Goal: Task Accomplishment & Management: Manage account settings

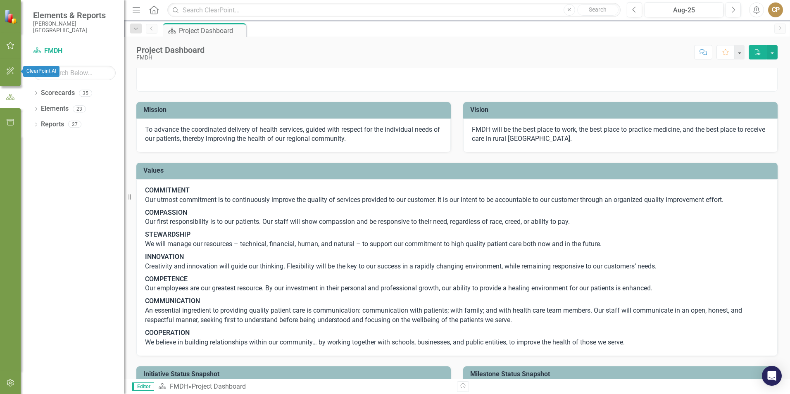
click at [10, 65] on button "button" at bounding box center [10, 71] width 19 height 17
click at [7, 40] on button "button" at bounding box center [10, 45] width 19 height 17
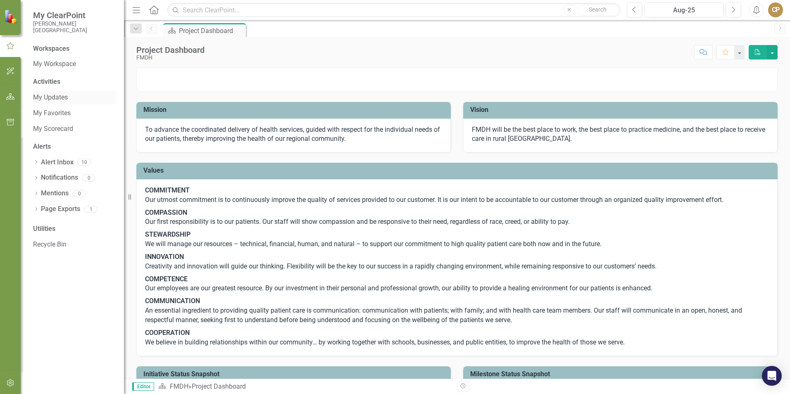
click at [49, 101] on link "My Updates" at bounding box center [74, 98] width 83 height 10
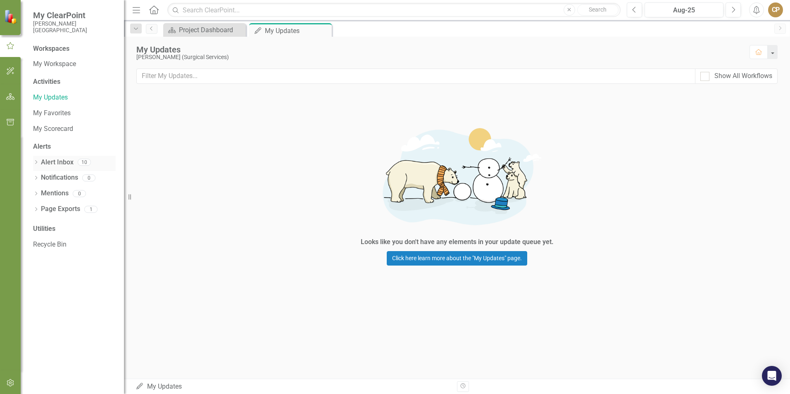
click at [52, 164] on link "Alert Inbox" at bounding box center [57, 163] width 33 height 10
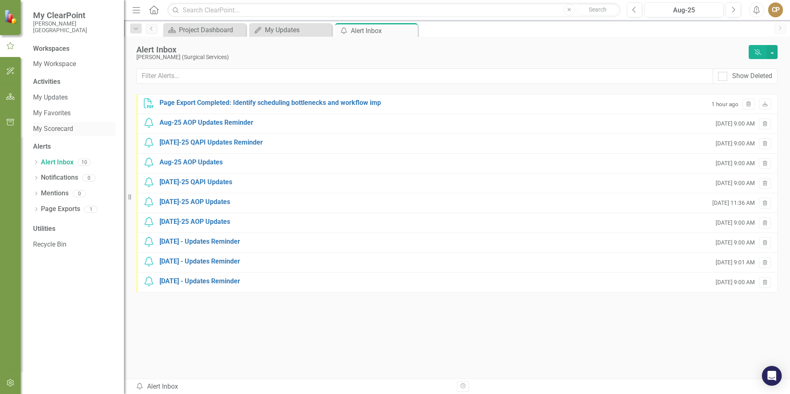
click at [40, 129] on link "My Scorecard" at bounding box center [74, 129] width 83 height 10
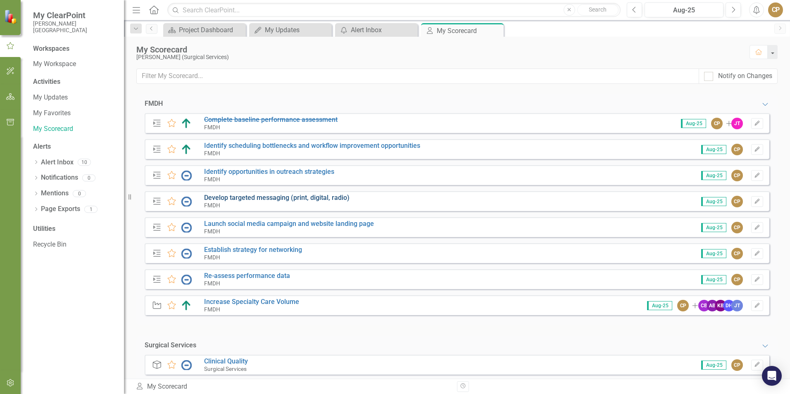
click at [245, 197] on link "Develop targeted messaging (print, digital, radio)" at bounding box center [276, 198] width 145 height 8
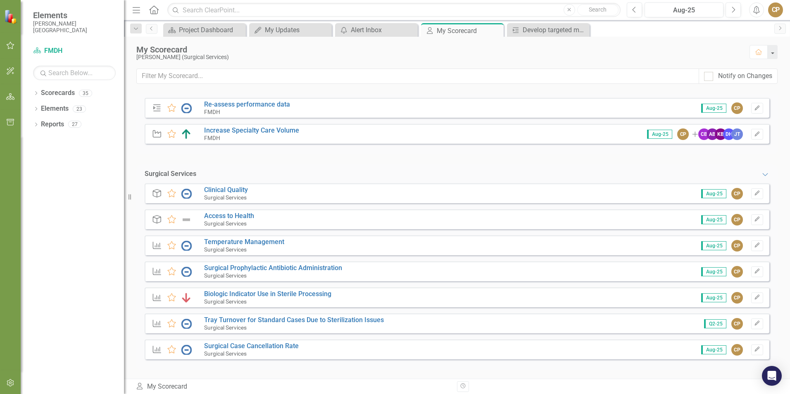
scroll to position [173, 0]
click at [754, 245] on icon "Edit" at bounding box center [757, 244] width 6 height 5
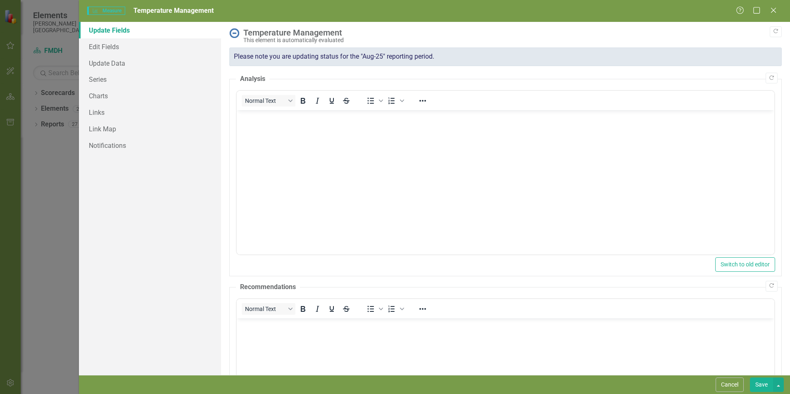
scroll to position [0, 0]
click at [772, 11] on icon at bounding box center [773, 10] width 6 height 6
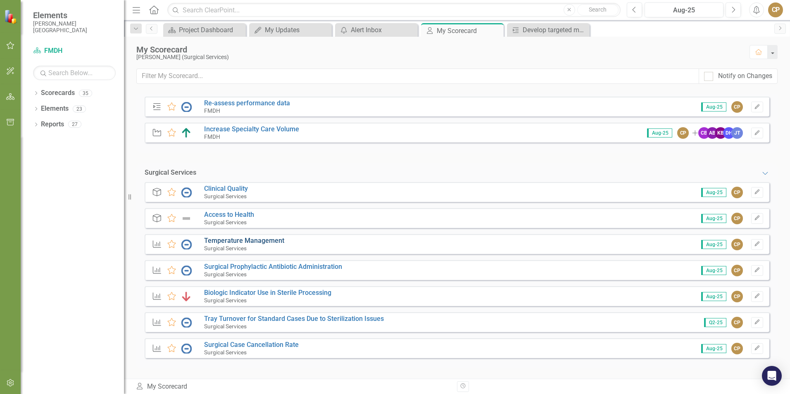
click at [233, 241] on link "Temperature Management" at bounding box center [244, 241] width 80 height 8
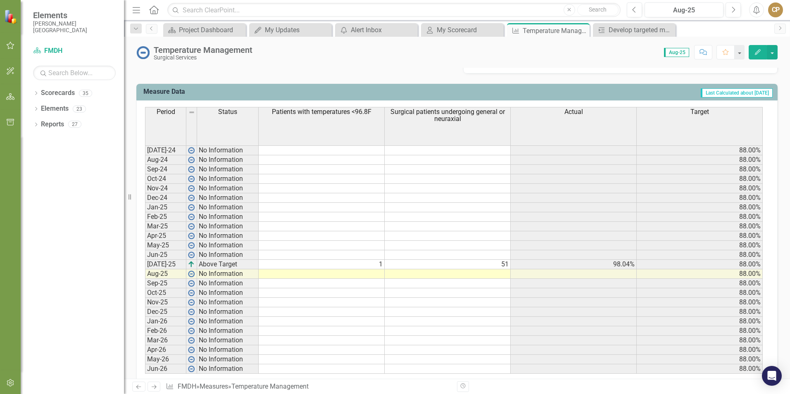
scroll to position [331, 0]
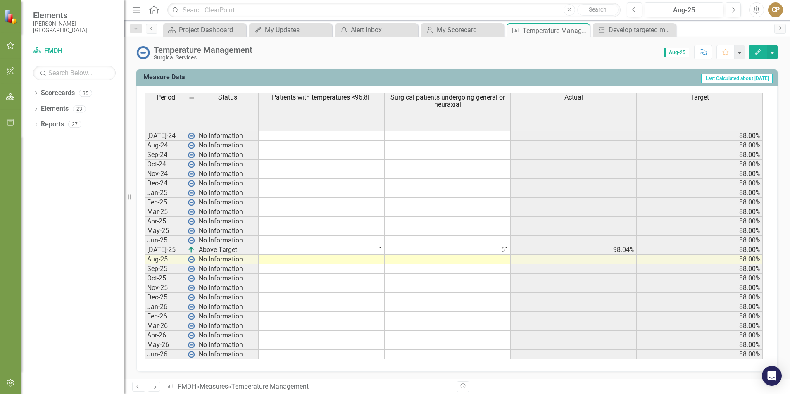
click at [365, 262] on td at bounding box center [322, 260] width 126 height 10
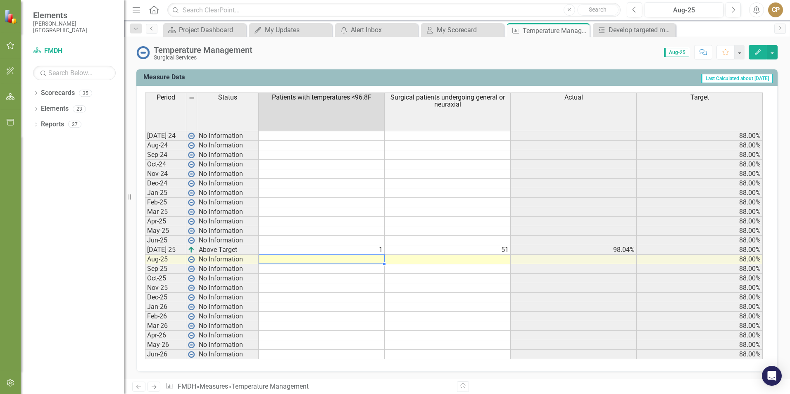
type textarea "2"
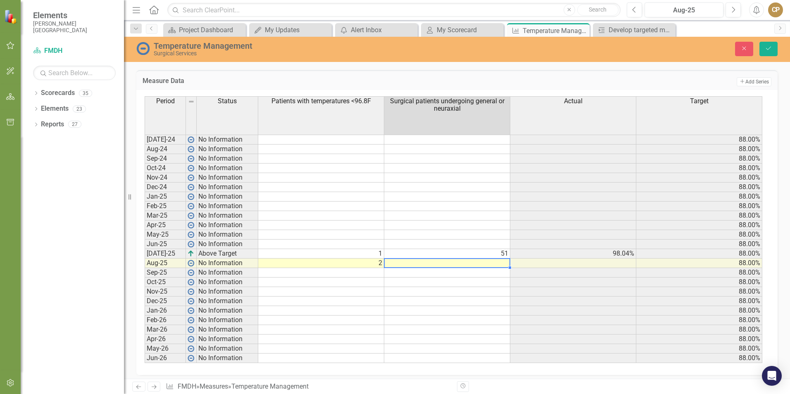
click at [436, 266] on td at bounding box center [447, 264] width 126 height 10
type textarea "52"
click at [515, 78] on td "Add Add Series" at bounding box center [628, 81] width 286 height 11
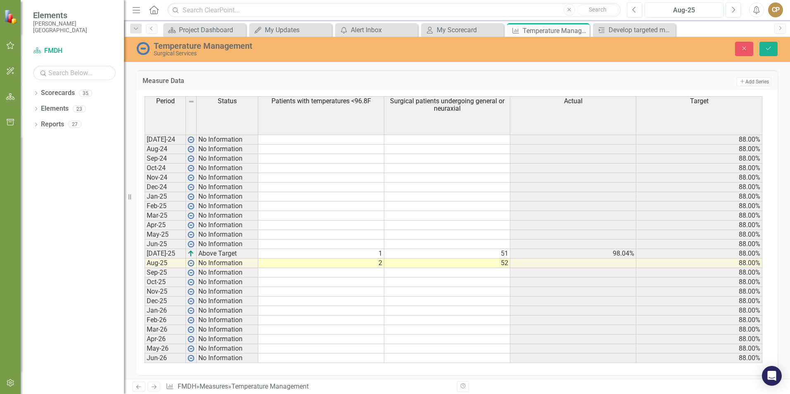
click at [564, 274] on td at bounding box center [573, 273] width 126 height 10
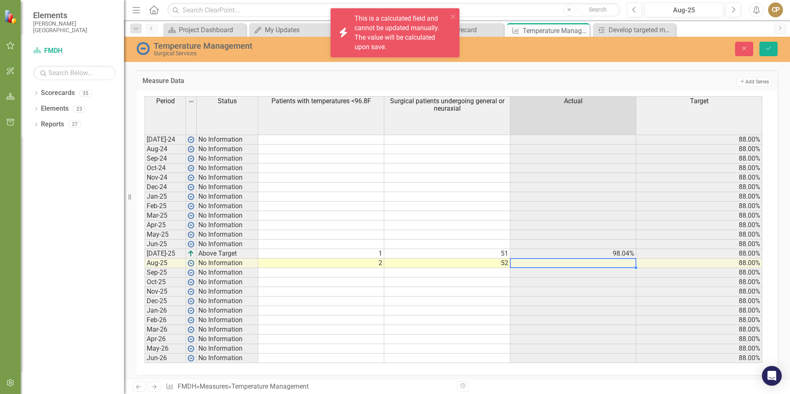
click at [595, 262] on td at bounding box center [573, 264] width 126 height 10
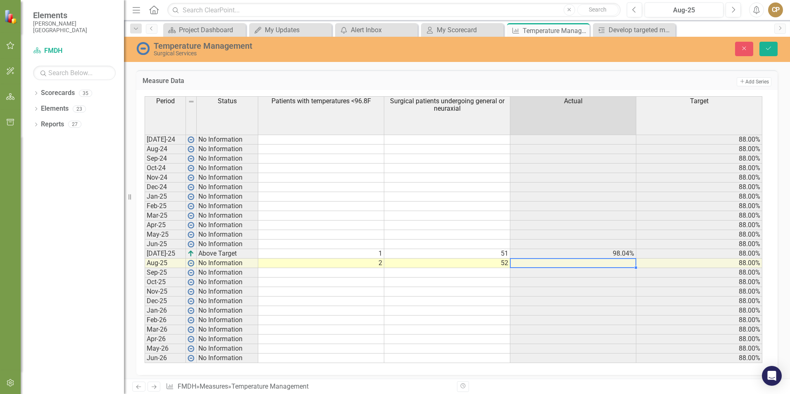
click at [431, 70] on div "Measure Data Add Add Series" at bounding box center [456, 80] width 641 height 20
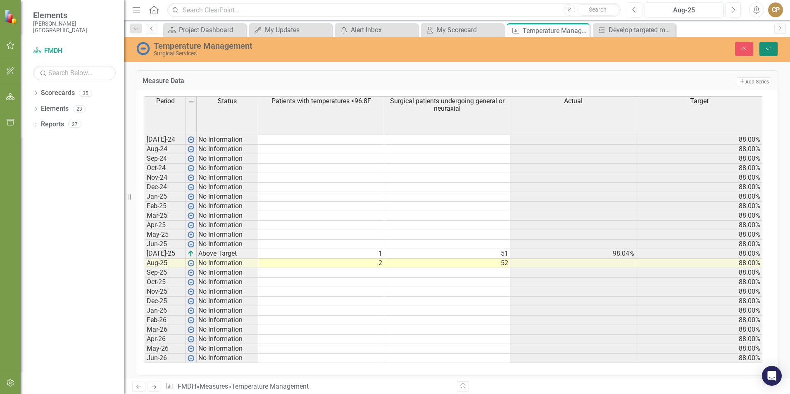
click at [766, 48] on icon "Save" at bounding box center [768, 48] width 7 height 6
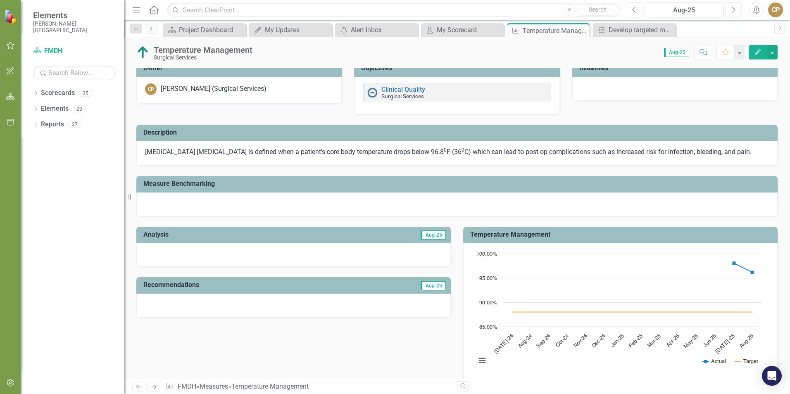
scroll to position [0, 0]
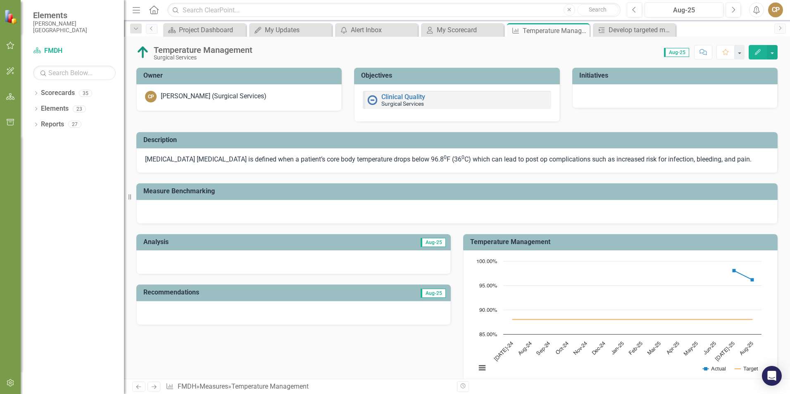
click at [175, 259] on div at bounding box center [293, 262] width 314 height 24
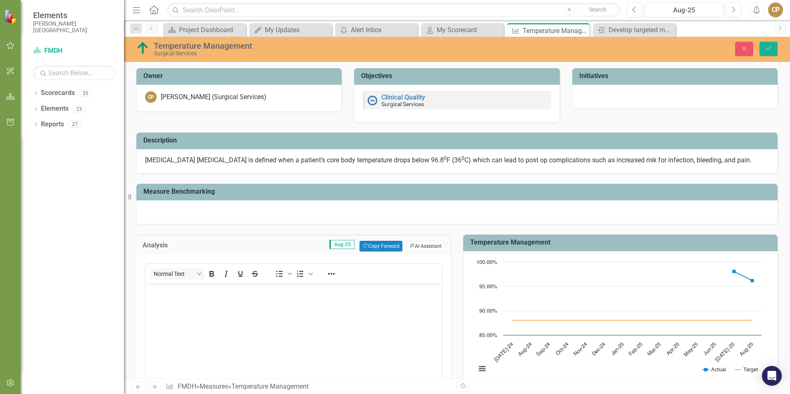
click at [417, 248] on button "ClearPoint AI AI Assistant" at bounding box center [426, 246] width 38 height 11
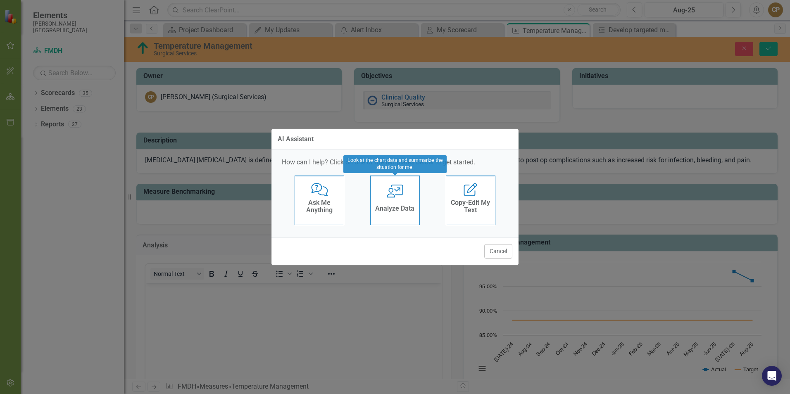
click at [388, 211] on h4 "Analyze Data" at bounding box center [394, 208] width 39 height 7
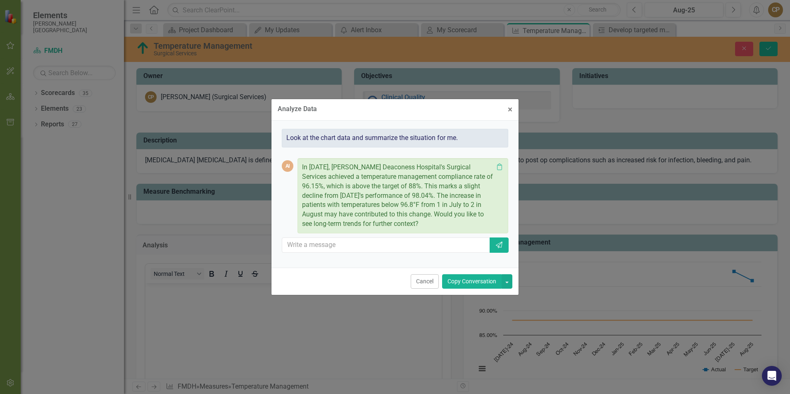
click at [480, 279] on button "Copy Conversation" at bounding box center [472, 281] width 60 height 14
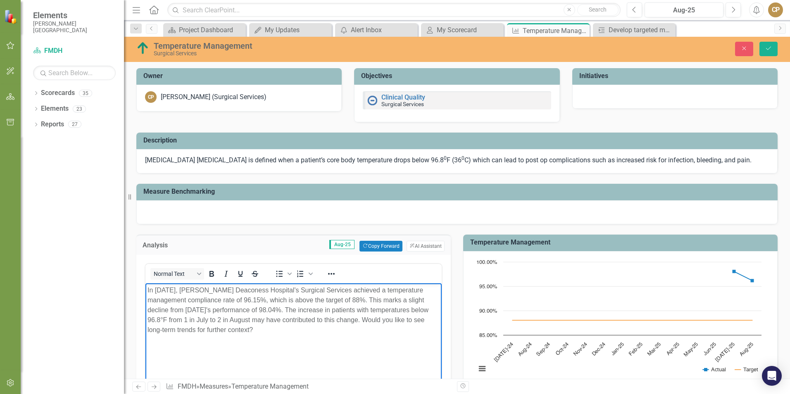
drag, startPoint x: 360, startPoint y: 320, endPoint x: 369, endPoint y: 340, distance: 21.6
click at [369, 340] on body "In August 2025, Frances Mahon Deaconess Hospital's Surgical Services achieved a…" at bounding box center [293, 345] width 296 height 124
click at [375, 332] on body "In August 2025, Frances Mahon Deaconess Hospital's Surgical Services achieved a…" at bounding box center [293, 345] width 296 height 124
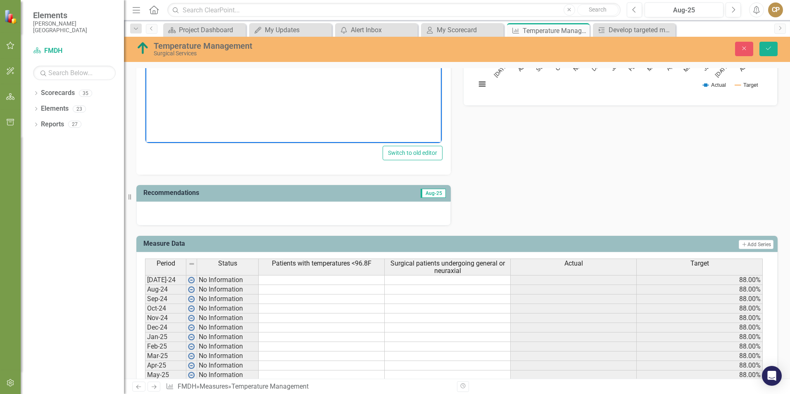
scroll to position [289, 0]
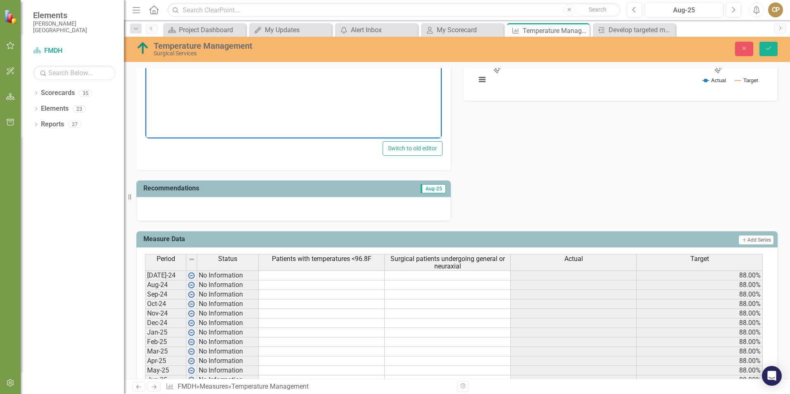
click at [318, 215] on div at bounding box center [293, 209] width 314 height 24
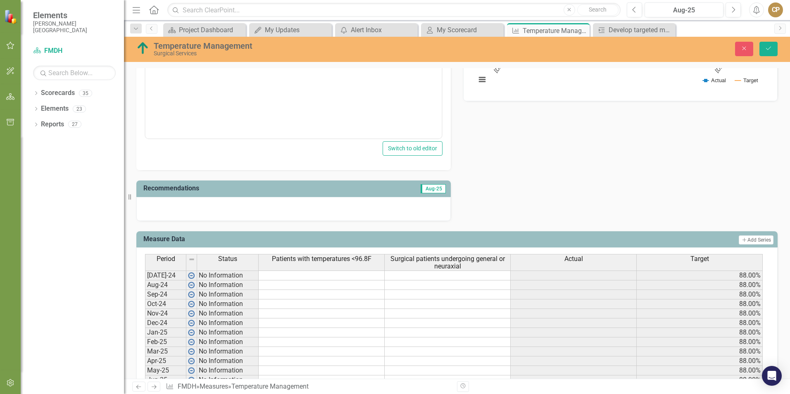
click at [314, 214] on div at bounding box center [293, 209] width 314 height 24
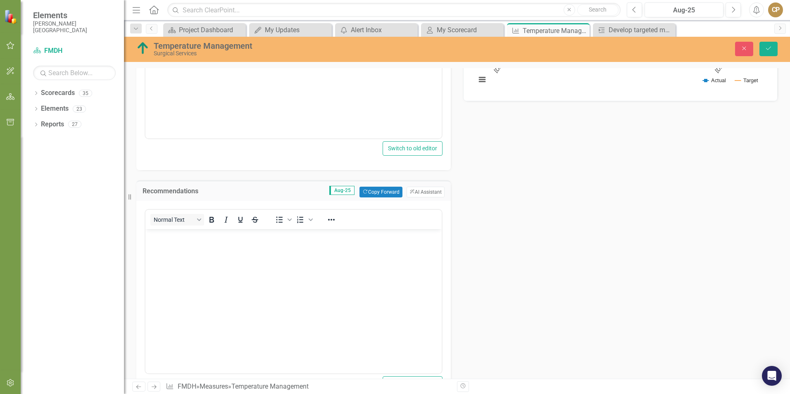
scroll to position [0, 0]
click at [420, 194] on button "ClearPoint AI AI Assistant" at bounding box center [426, 192] width 38 height 11
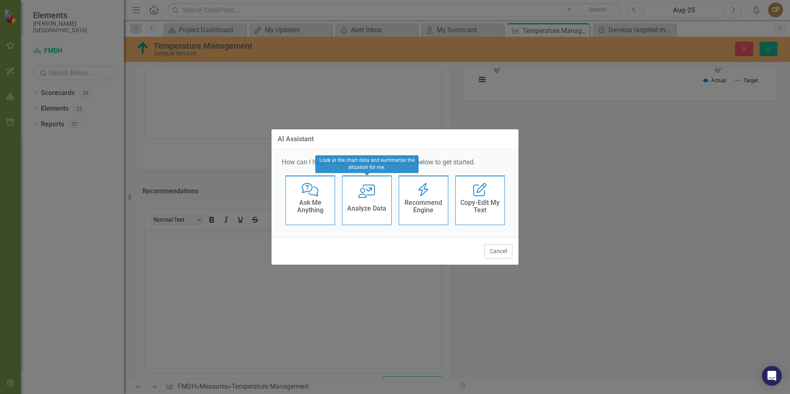
click at [355, 194] on div "User with Chart Analyze Data" at bounding box center [367, 201] width 50 height 50
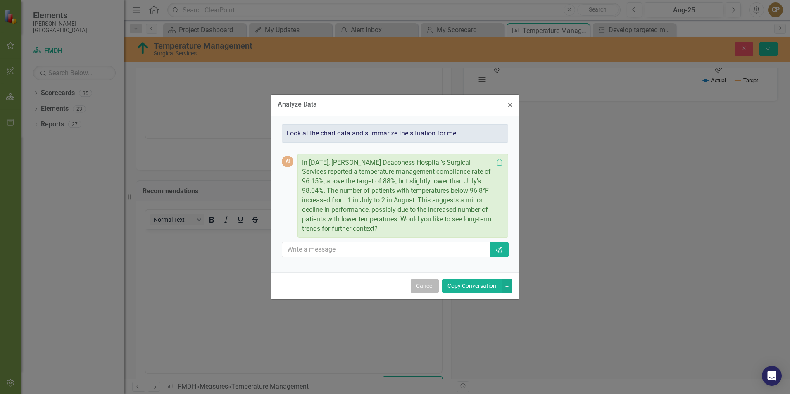
click at [420, 285] on button "Cancel" at bounding box center [425, 286] width 28 height 14
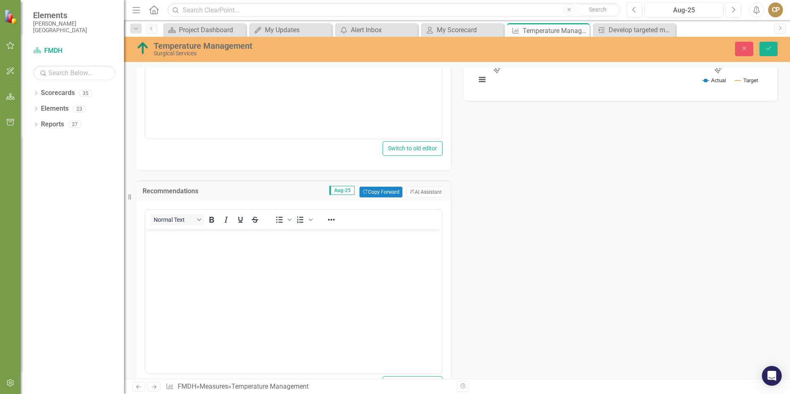
click at [267, 257] on body "Rich Text Area. Press ALT-0 for help." at bounding box center [293, 291] width 296 height 124
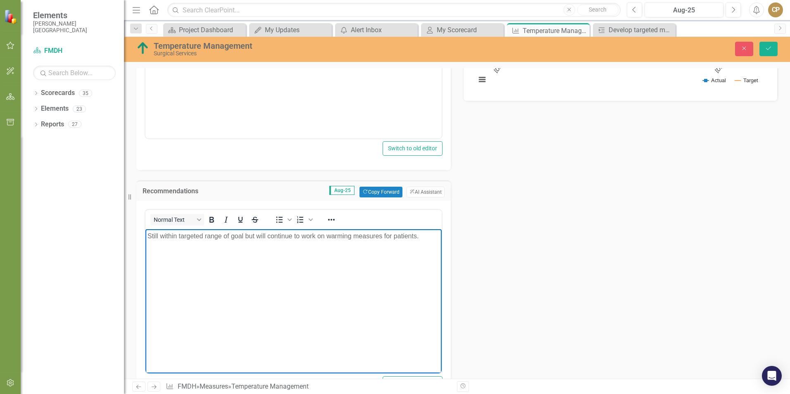
click at [328, 235] on p "Still within targeted range of goal but will continue to work on warming measur…" at bounding box center [294, 236] width 292 height 10
click at [361, 280] on body "Still within targeted range of goal but will continue to work on improving warm…" at bounding box center [293, 291] width 296 height 124
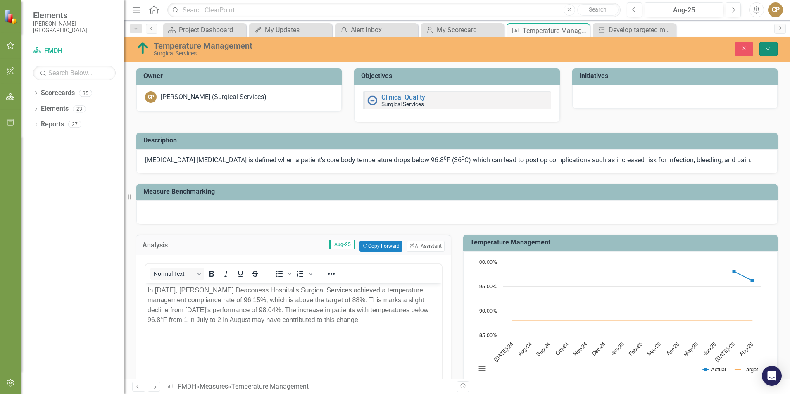
click at [774, 49] on button "Save" at bounding box center [768, 49] width 18 height 14
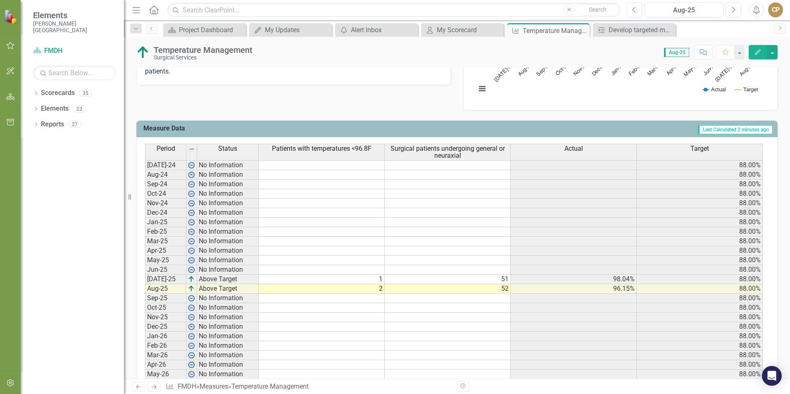
scroll to position [310, 0]
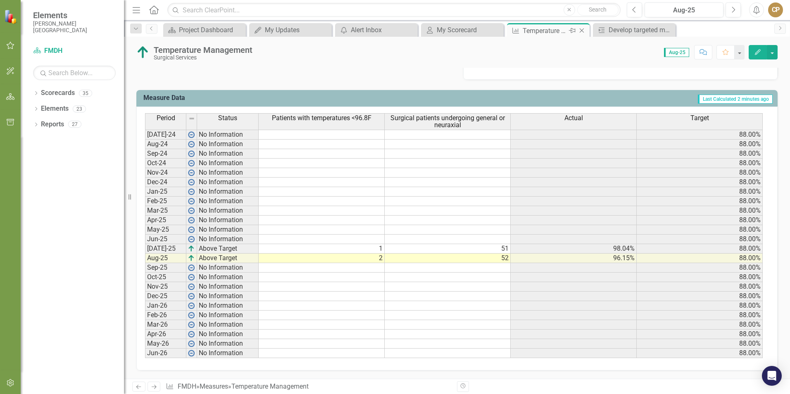
click at [581, 29] on icon "Close" at bounding box center [582, 30] width 8 height 7
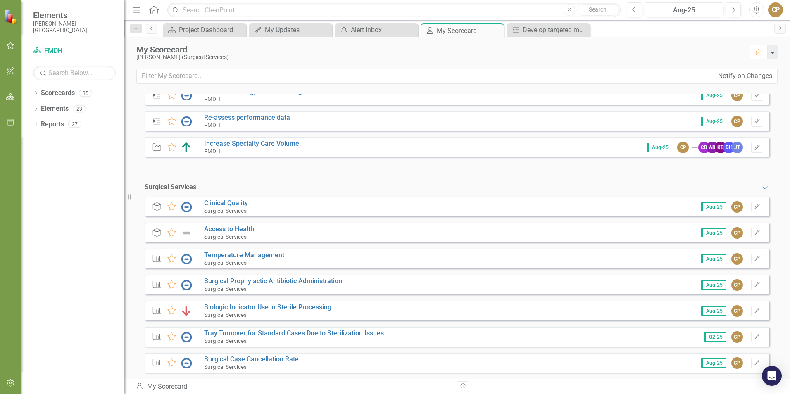
scroll to position [173, 0]
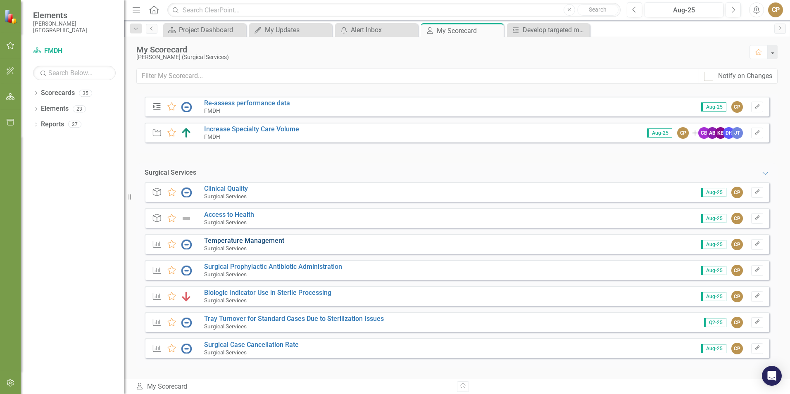
click at [239, 240] on link "Temperature Management" at bounding box center [244, 241] width 80 height 8
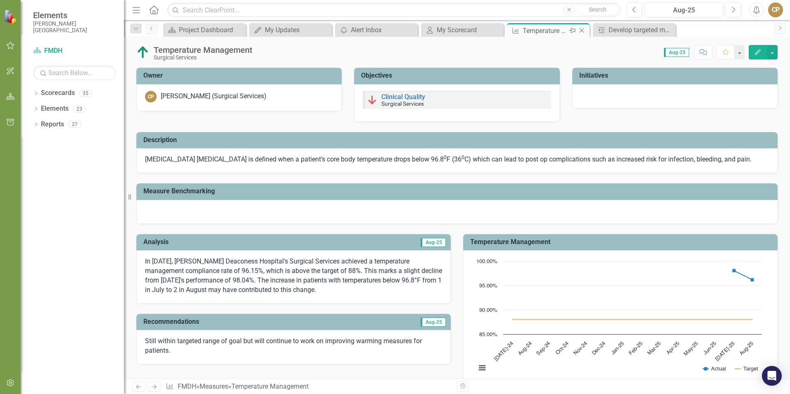
click at [581, 30] on icon "Close" at bounding box center [582, 30] width 8 height 7
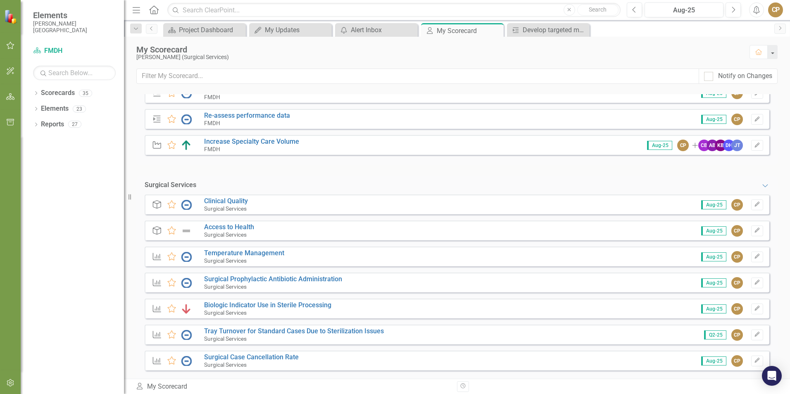
scroll to position [173, 0]
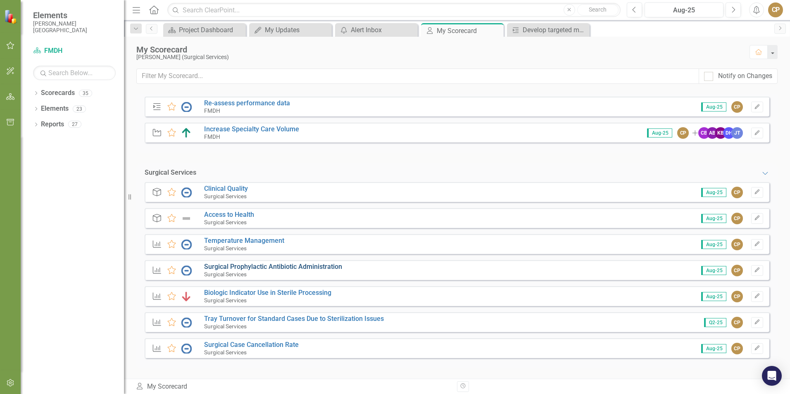
click at [221, 266] on link "Surgical Prophylactic Antibiotic Administration" at bounding box center [273, 267] width 138 height 8
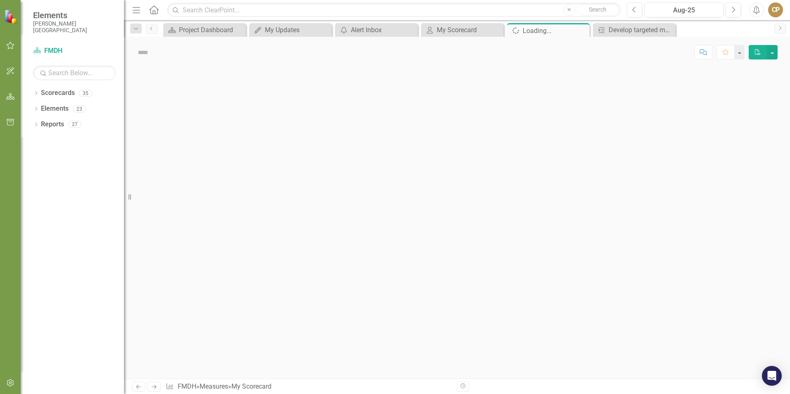
click at [221, 266] on div at bounding box center [457, 223] width 666 height 311
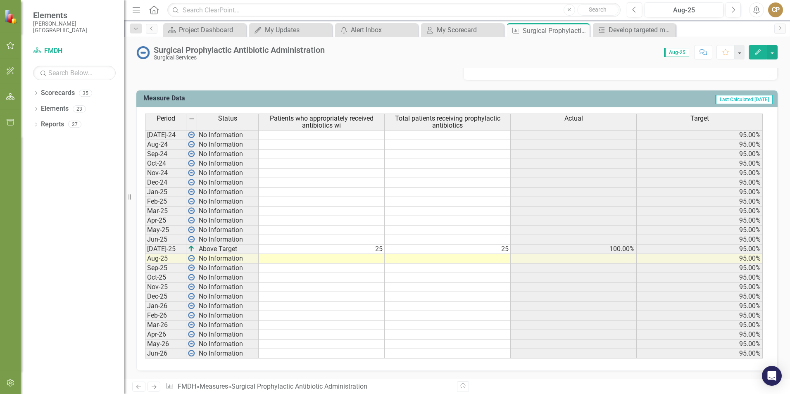
scroll to position [309, 0]
click at [377, 257] on td at bounding box center [322, 259] width 126 height 10
click at [374, 259] on td at bounding box center [322, 259] width 126 height 10
click at [371, 259] on td at bounding box center [322, 259] width 126 height 10
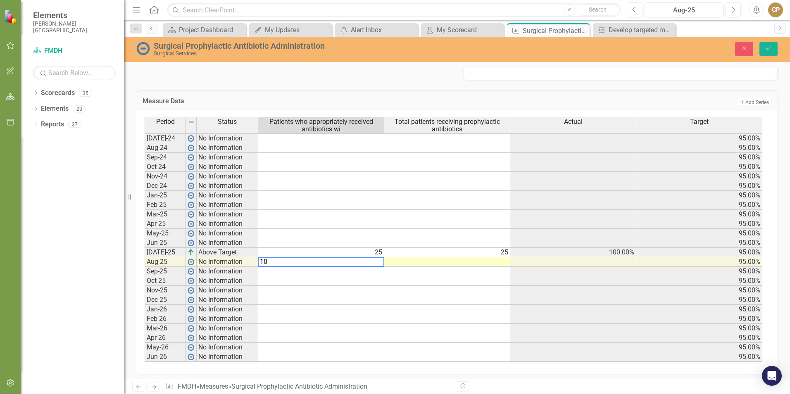
click at [429, 262] on td at bounding box center [447, 262] width 126 height 10
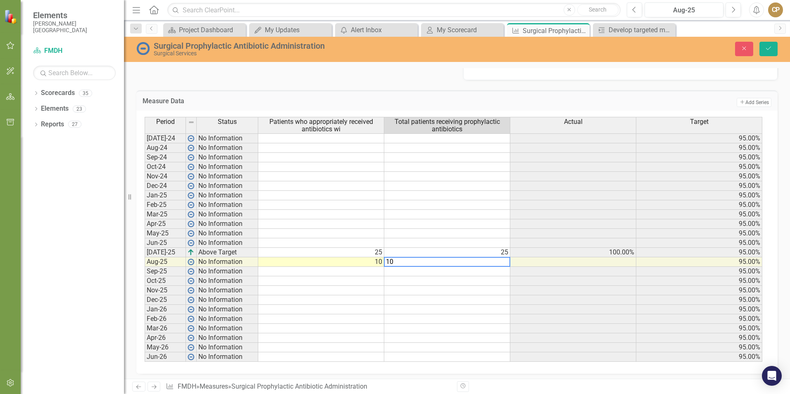
type textarea "10"
click at [493, 96] on div "Measure Data Add Add Series" at bounding box center [456, 100] width 641 height 20
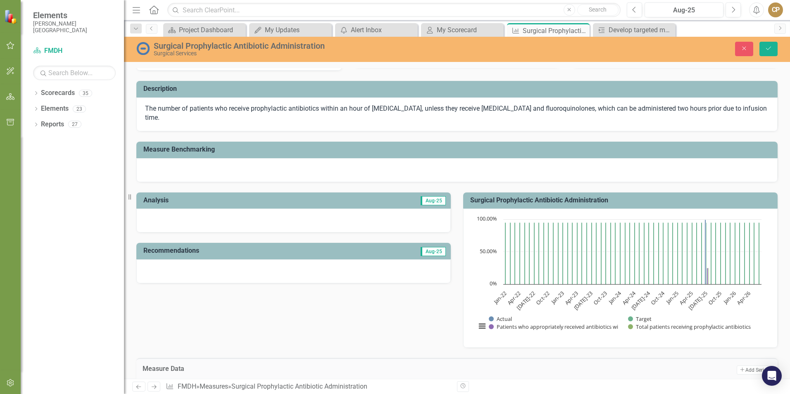
scroll to position [0, 0]
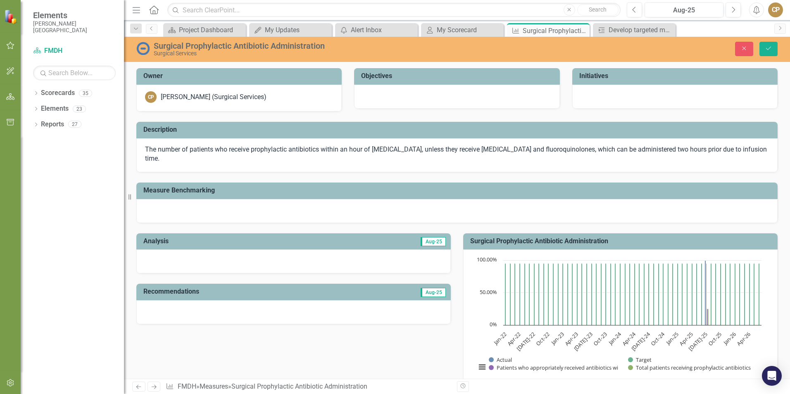
click at [228, 262] on div at bounding box center [293, 262] width 314 height 24
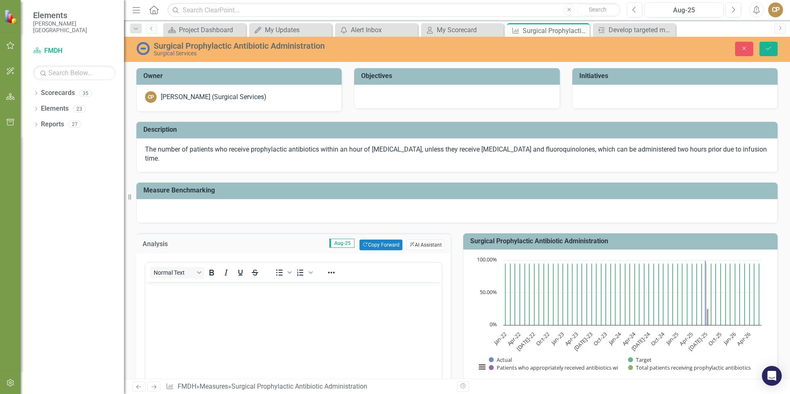
click at [413, 242] on button "ClearPoint AI AI Assistant" at bounding box center [426, 245] width 38 height 11
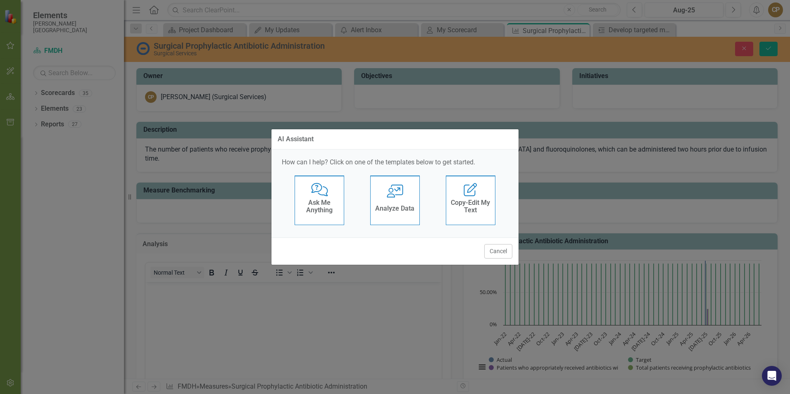
click at [392, 200] on div "User with Chart Analyze Data" at bounding box center [395, 201] width 50 height 50
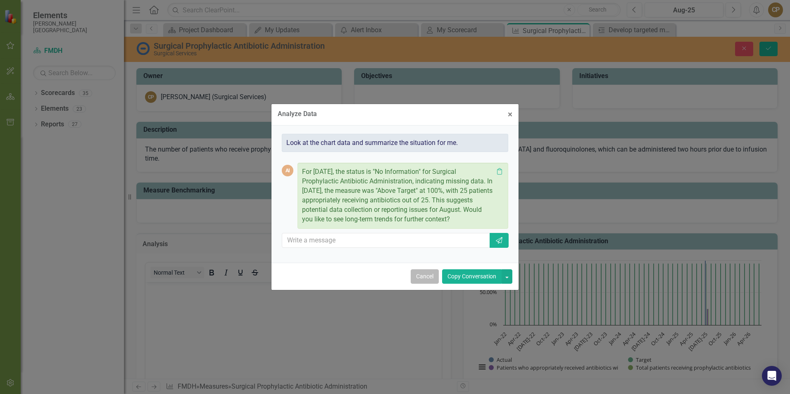
click at [428, 276] on button "Cancel" at bounding box center [425, 276] width 28 height 14
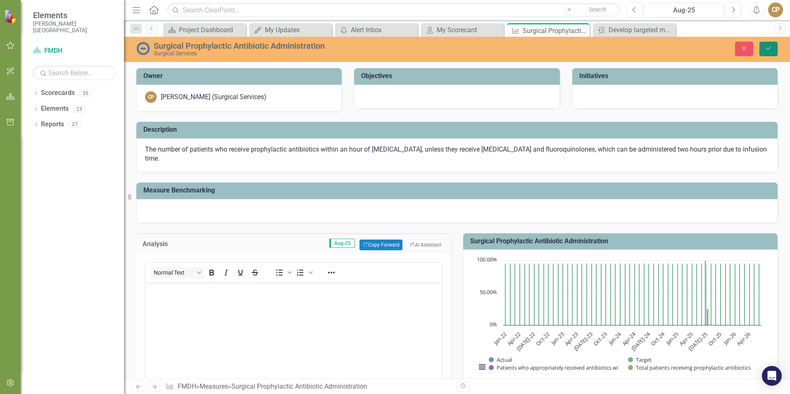
click at [768, 48] on icon "Save" at bounding box center [768, 48] width 7 height 6
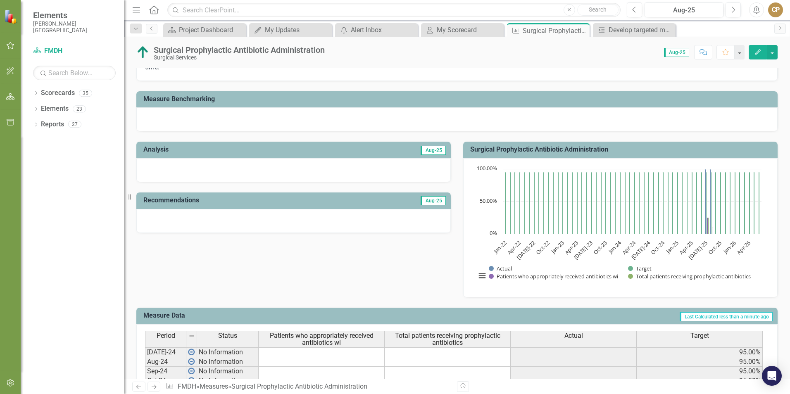
scroll to position [41, 0]
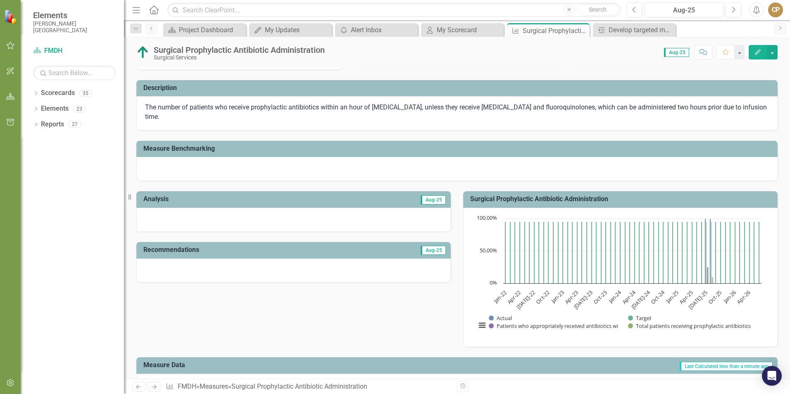
click at [200, 218] on div at bounding box center [293, 220] width 314 height 24
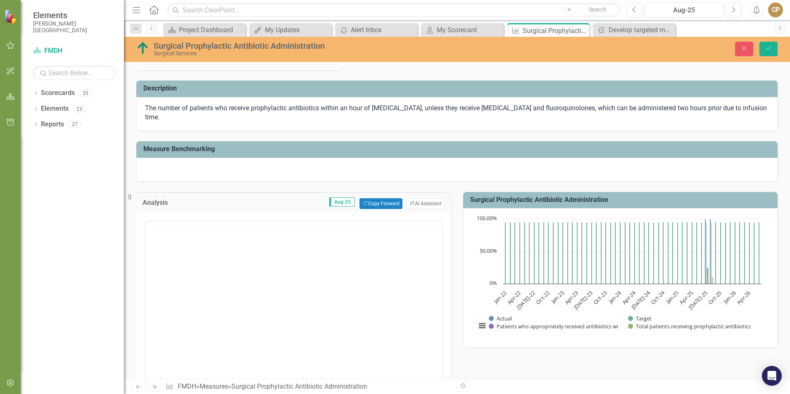
scroll to position [0, 0]
click at [430, 198] on button "ClearPoint AI AI Assistant" at bounding box center [426, 203] width 38 height 11
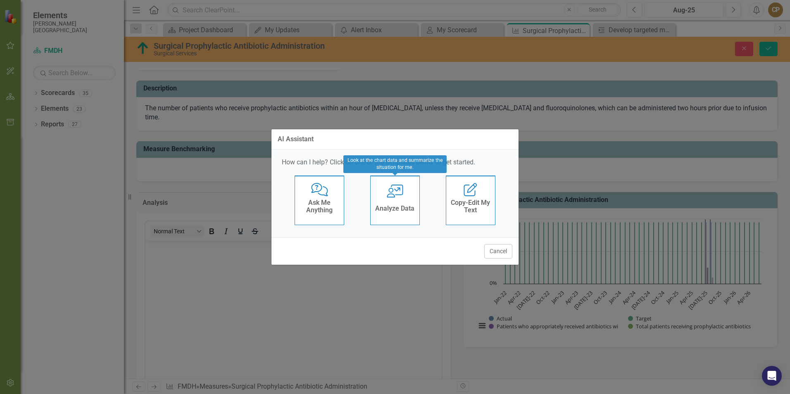
click at [402, 201] on div "User with Chart Analyze Data" at bounding box center [395, 201] width 50 height 50
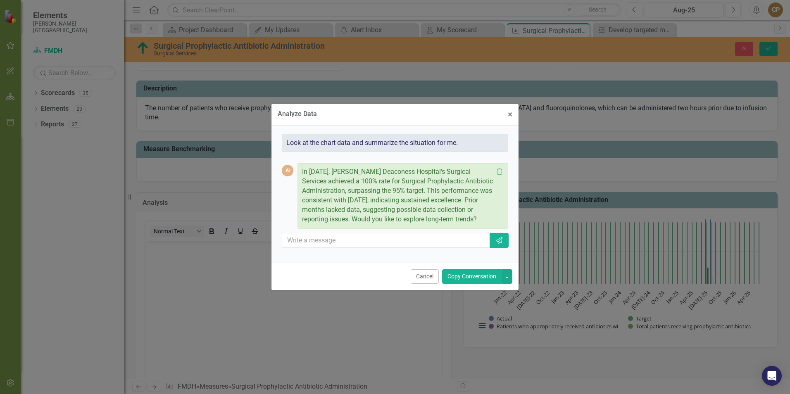
click at [474, 279] on button "Copy Conversation" at bounding box center [472, 276] width 60 height 14
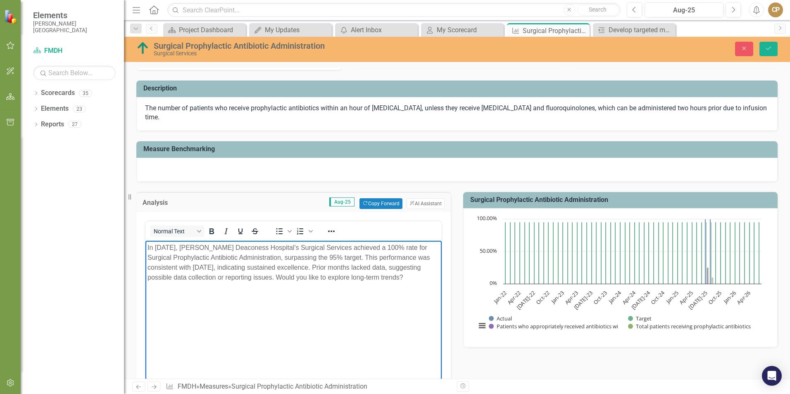
drag, startPoint x: 321, startPoint y: 265, endPoint x: 425, endPoint y: 294, distance: 107.6
click at [425, 294] on body "In August 2025, Frances Mahon Deaconess Hospital's Surgical Services achieved a…" at bounding box center [293, 302] width 296 height 124
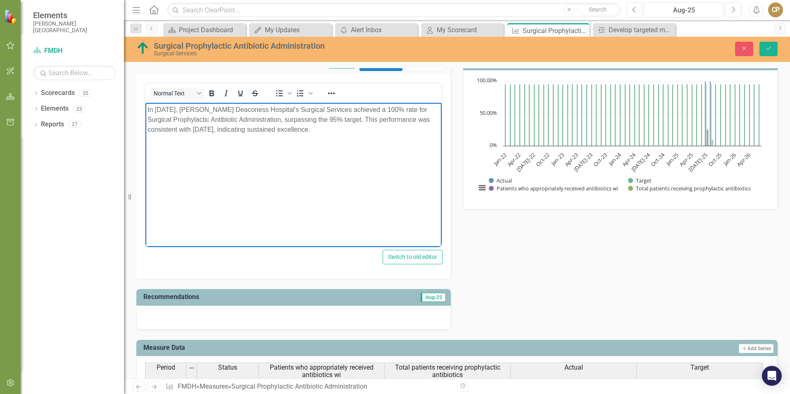
scroll to position [165, 0]
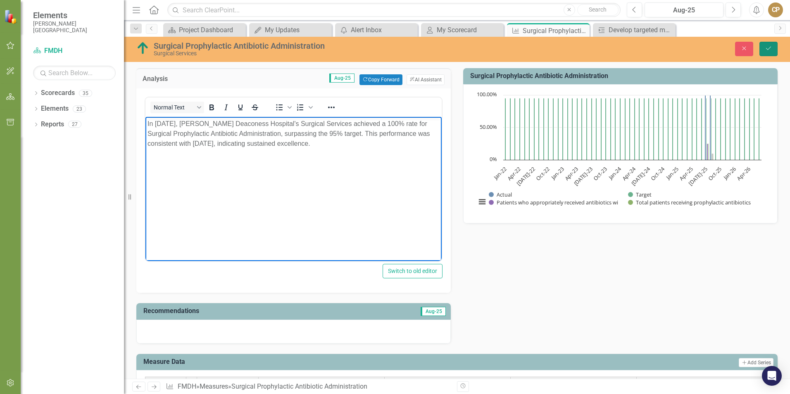
click at [774, 45] on button "Save" at bounding box center [768, 49] width 18 height 14
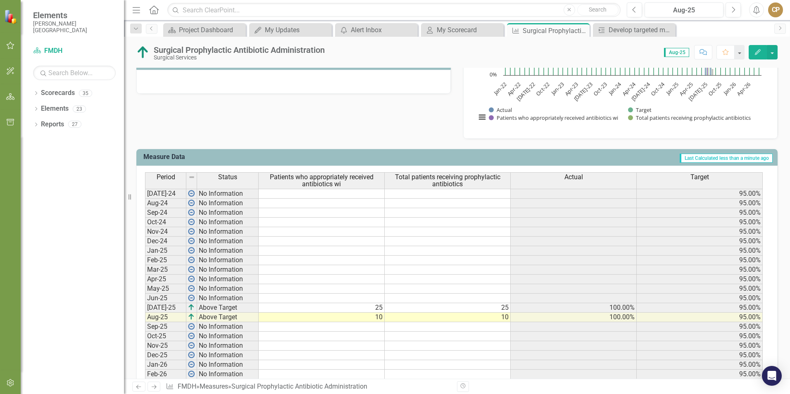
scroll to position [309, 0]
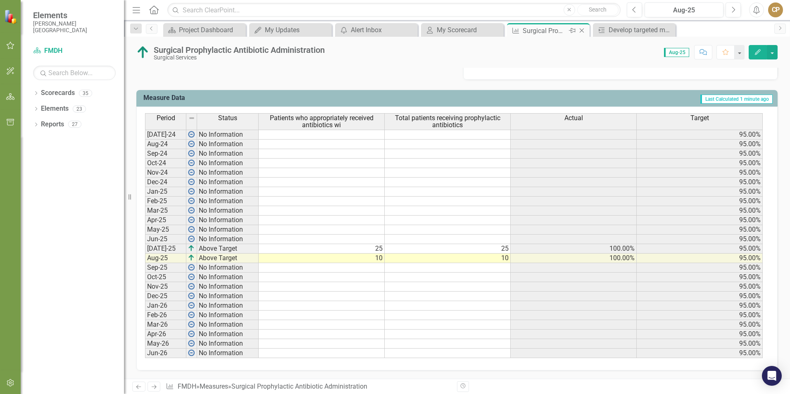
click at [584, 31] on icon "Close" at bounding box center [582, 30] width 8 height 7
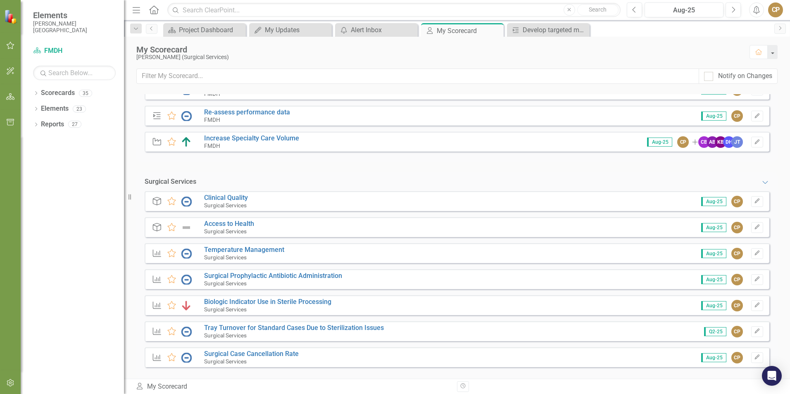
scroll to position [173, 0]
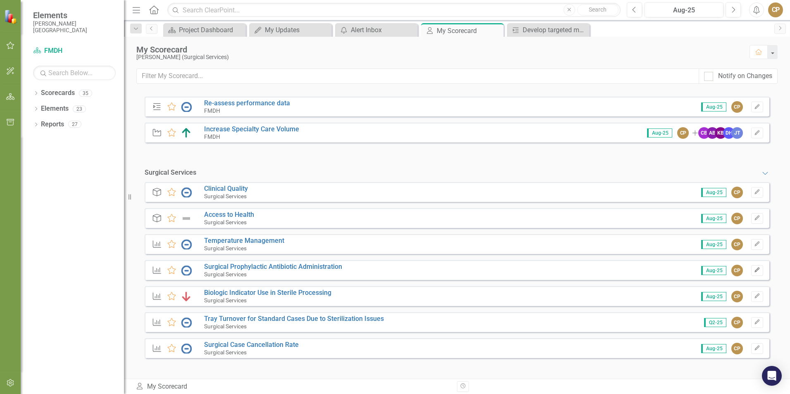
click at [755, 269] on icon "button" at bounding box center [757, 270] width 5 height 5
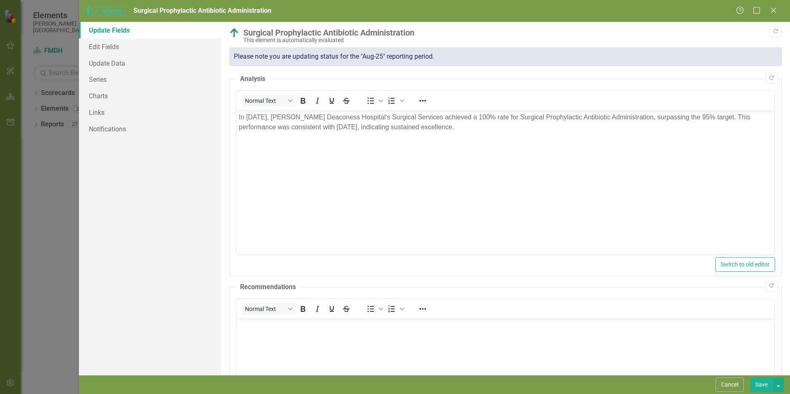
scroll to position [0, 0]
click at [103, 46] on link "Edit Fields" at bounding box center [150, 46] width 142 height 17
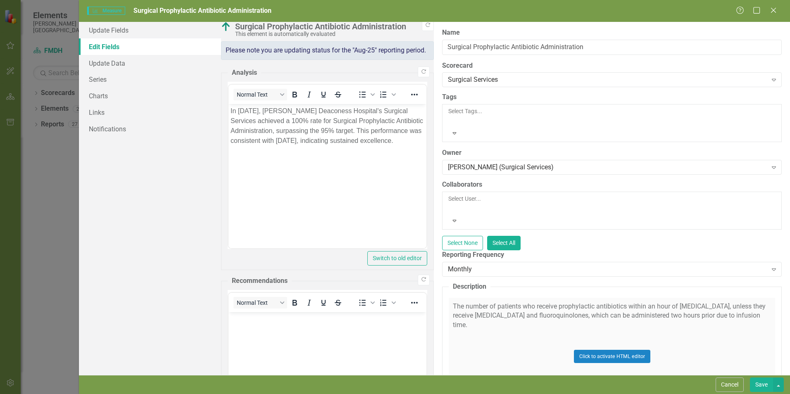
click at [450, 204] on div at bounding box center [448, 209] width 1 height 10
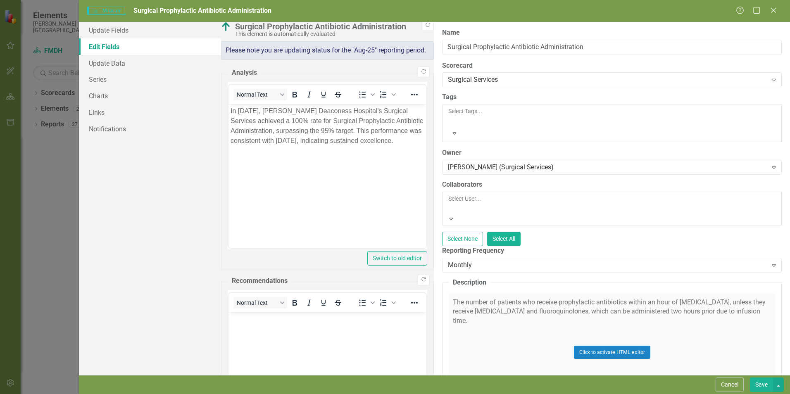
click at [141, 188] on div "Update Fields Edit Fields Update Data Series Charts Links Notifications" at bounding box center [150, 198] width 142 height 353
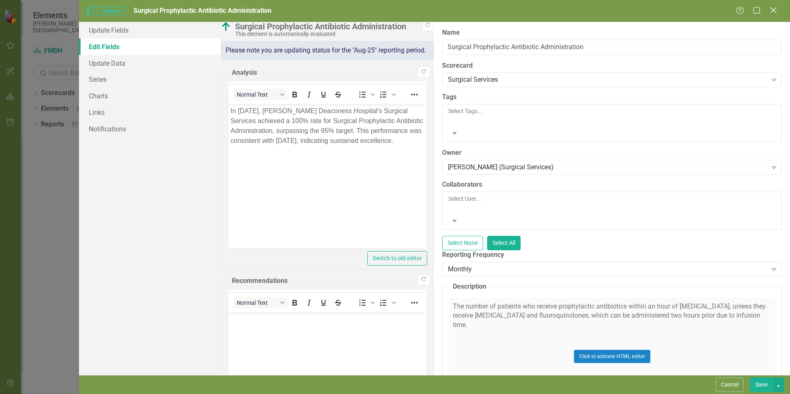
click at [774, 12] on icon "Close" at bounding box center [773, 10] width 10 height 8
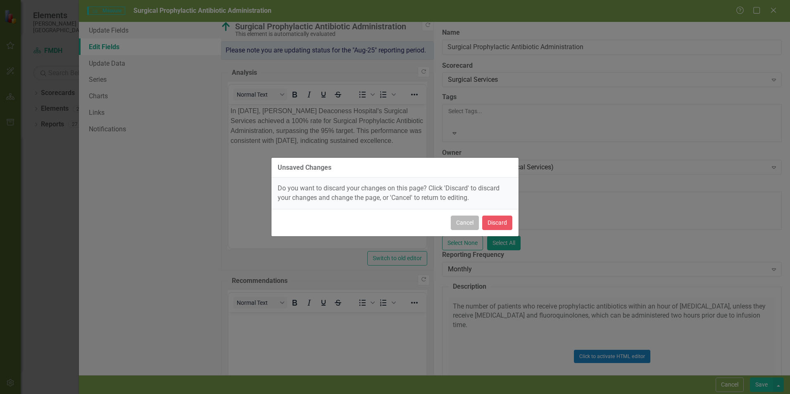
click at [464, 224] on button "Cancel" at bounding box center [465, 223] width 28 height 14
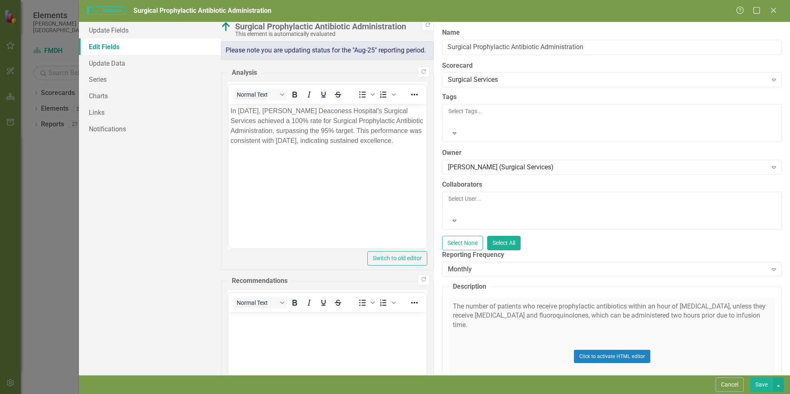
click at [48, 190] on div "Measure Measure Surgical Prophylactic Antibiotic Administration Help Maximize C…" at bounding box center [395, 197] width 790 height 394
click at [774, 9] on icon "Close" at bounding box center [773, 10] width 10 height 8
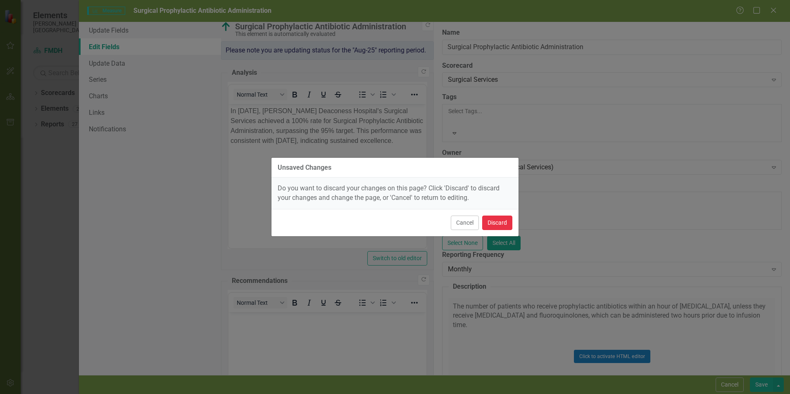
click at [505, 226] on button "Discard" at bounding box center [497, 223] width 30 height 14
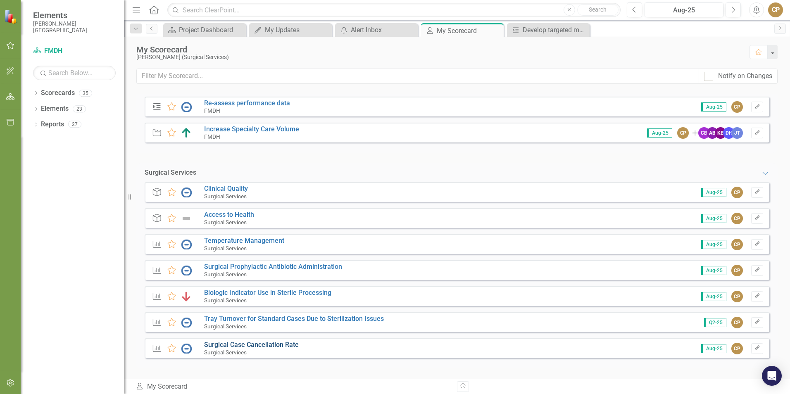
click at [226, 342] on link "Surgical Case Cancellation Rate" at bounding box center [251, 345] width 95 height 8
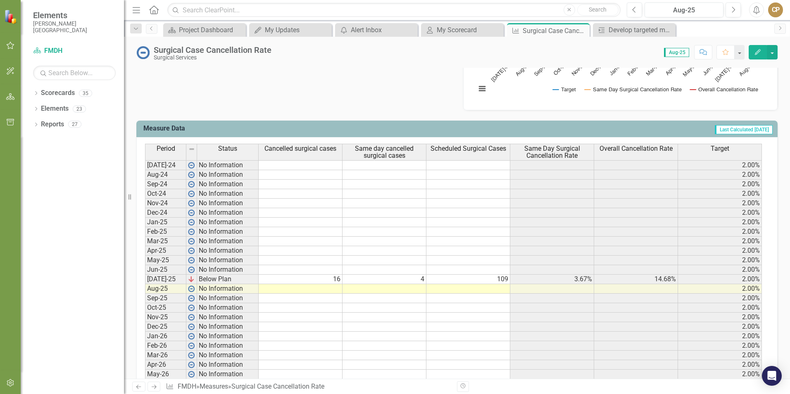
scroll to position [310, 0]
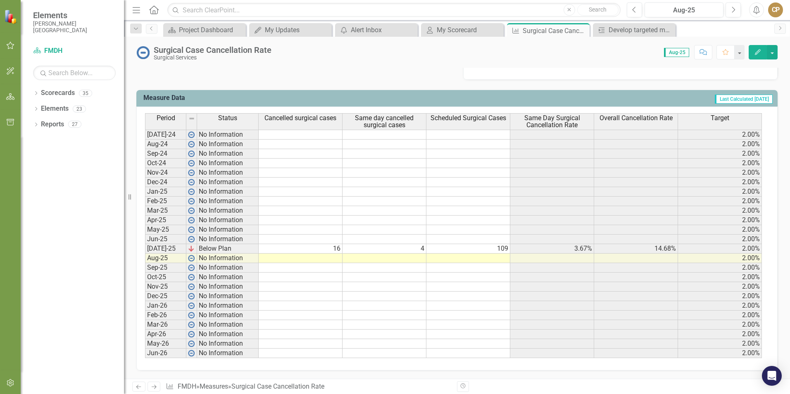
click at [324, 261] on td at bounding box center [301, 259] width 84 height 10
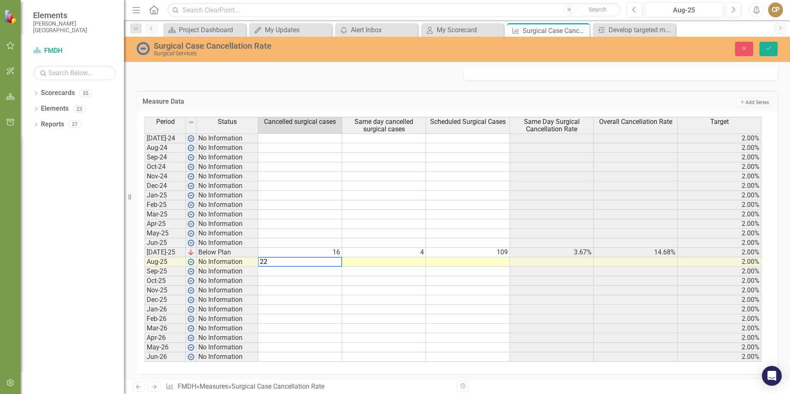
click at [97, 274] on div "Dropdown Scorecards 35 Dropdown FMDH Dropdown COO Glasgow Clinic Dropdown Inpat…" at bounding box center [72, 240] width 103 height 308
click at [385, 261] on td at bounding box center [384, 262] width 84 height 10
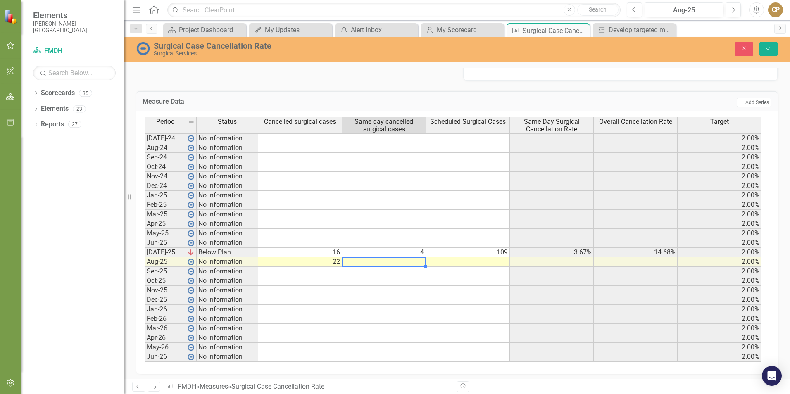
type textarea "2"
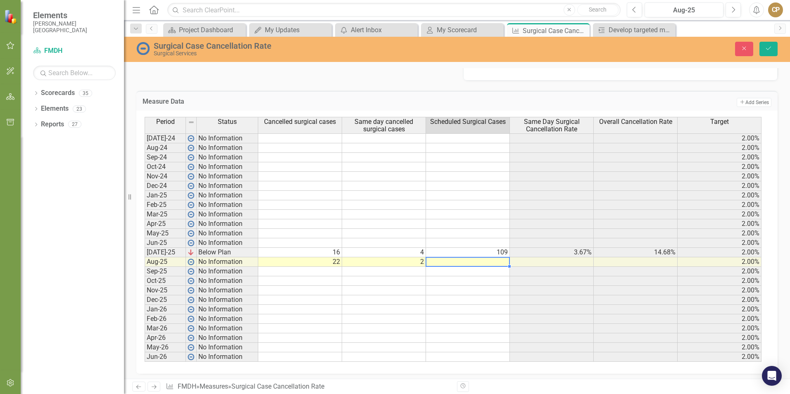
click at [69, 257] on div "Dropdown Scorecards 35 Dropdown FMDH Dropdown COO Glasgow Clinic Dropdown Inpat…" at bounding box center [72, 240] width 103 height 308
click at [475, 261] on td at bounding box center [468, 262] width 84 height 10
type textarea "54"
click at [766, 52] on button "Save" at bounding box center [768, 49] width 18 height 14
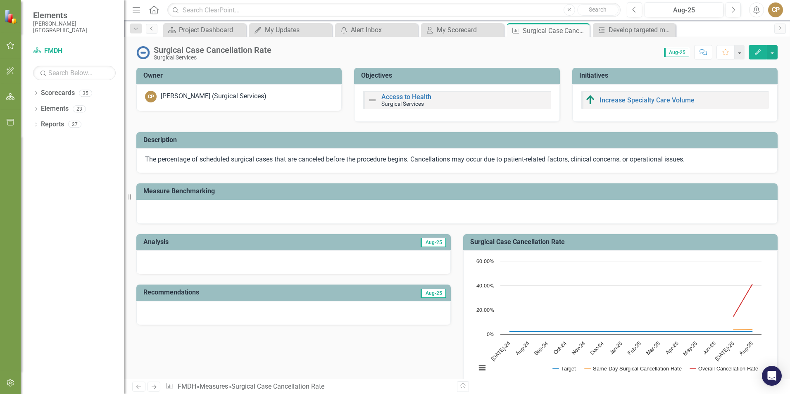
scroll to position [248, 0]
click at [240, 262] on div at bounding box center [293, 262] width 314 height 24
click at [241, 262] on div at bounding box center [293, 262] width 314 height 24
click at [241, 261] on div at bounding box center [293, 262] width 314 height 24
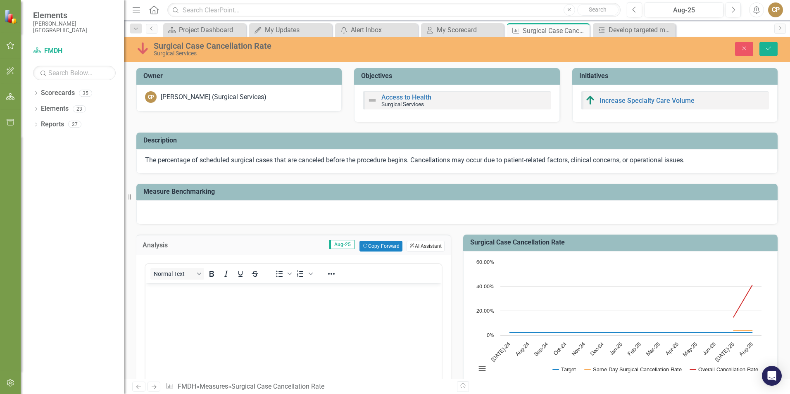
click at [410, 244] on icon "ClearPoint AI" at bounding box center [411, 246] width 5 height 5
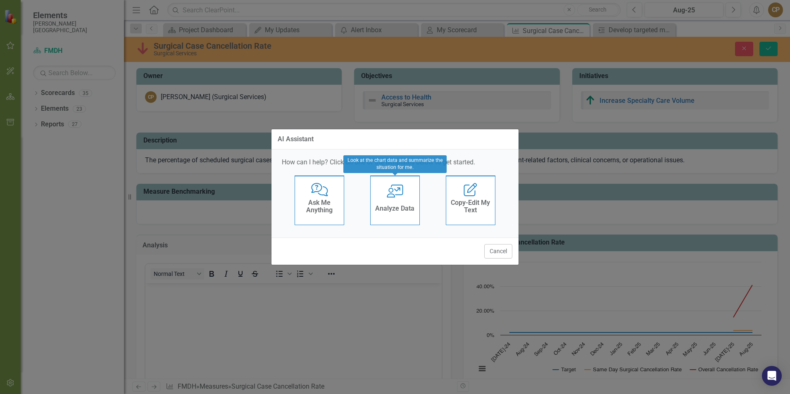
click at [397, 204] on div "Analyze Data" at bounding box center [394, 210] width 39 height 14
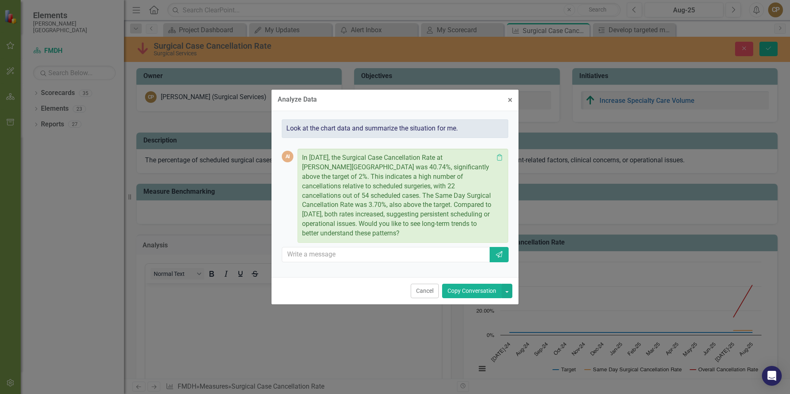
click at [475, 288] on button "Copy Conversation" at bounding box center [472, 291] width 60 height 14
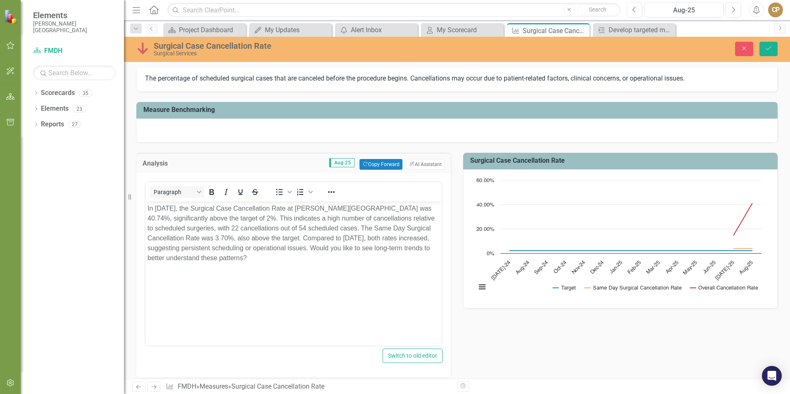
scroll to position [83, 0]
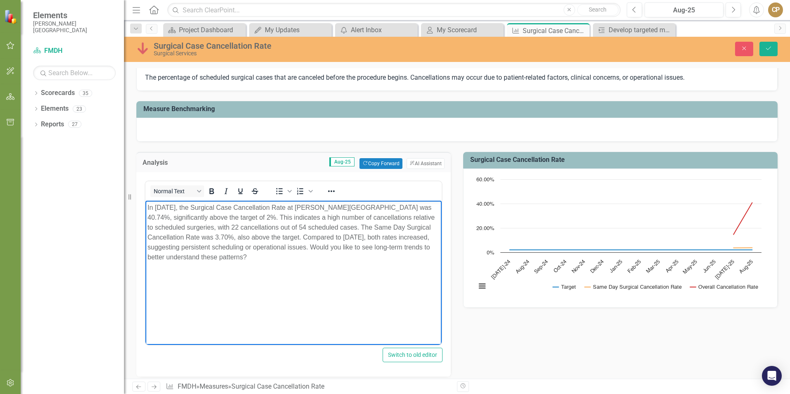
drag, startPoint x: 303, startPoint y: 236, endPoint x: 317, endPoint y: 263, distance: 29.9
click at [317, 263] on body "In [DATE], the Surgical Case Cancellation Rate at [PERSON_NAME][GEOGRAPHIC_DATA…" at bounding box center [293, 263] width 296 height 124
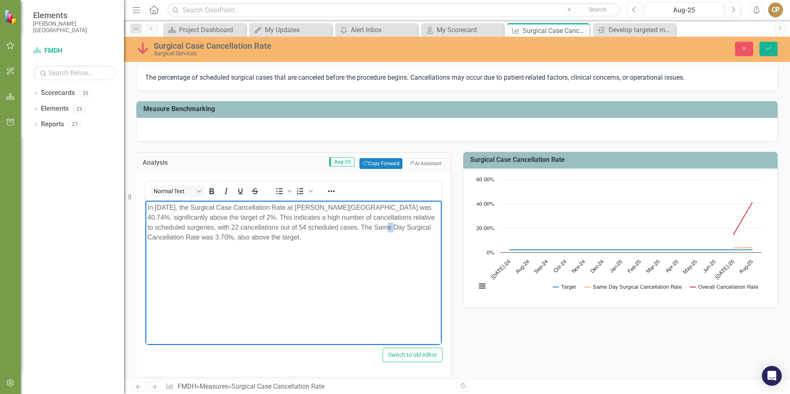
click at [367, 227] on p "In [DATE], the Surgical Case Cancellation Rate at [PERSON_NAME][GEOGRAPHIC_DATA…" at bounding box center [294, 223] width 292 height 40
click at [362, 228] on p "In [DATE], the Surgical Case Cancellation Rate at [PERSON_NAME][GEOGRAPHIC_DATA…" at bounding box center [294, 223] width 292 height 40
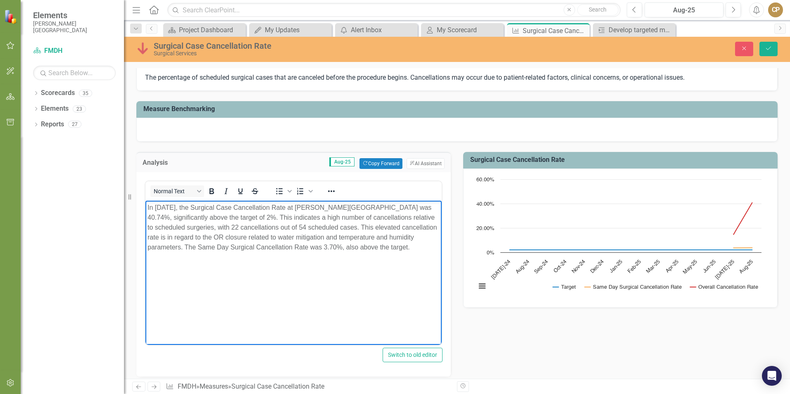
click at [212, 248] on p "In [DATE], the Surgical Case Cancellation Rate at [PERSON_NAME][GEOGRAPHIC_DATA…" at bounding box center [294, 228] width 292 height 50
click at [361, 276] on body "In [DATE], the Surgical Case Cancellation Rate at [PERSON_NAME][GEOGRAPHIC_DATA…" at bounding box center [293, 263] width 296 height 124
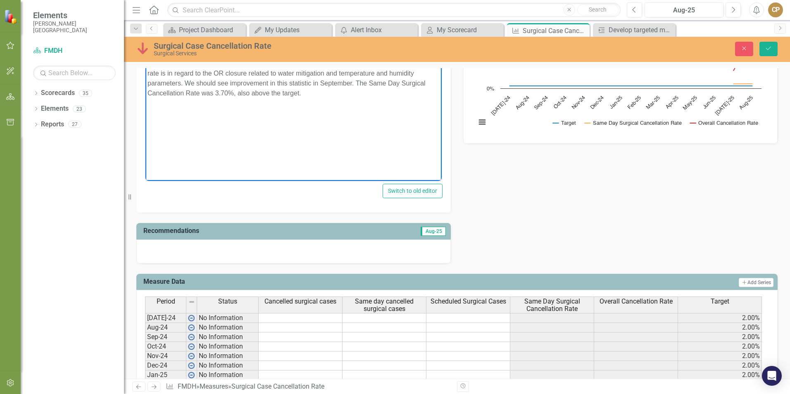
scroll to position [248, 0]
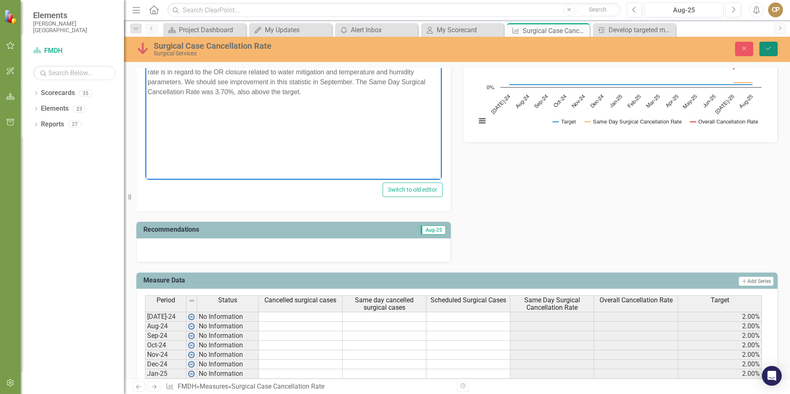
click at [766, 50] on icon "Save" at bounding box center [768, 48] width 7 height 6
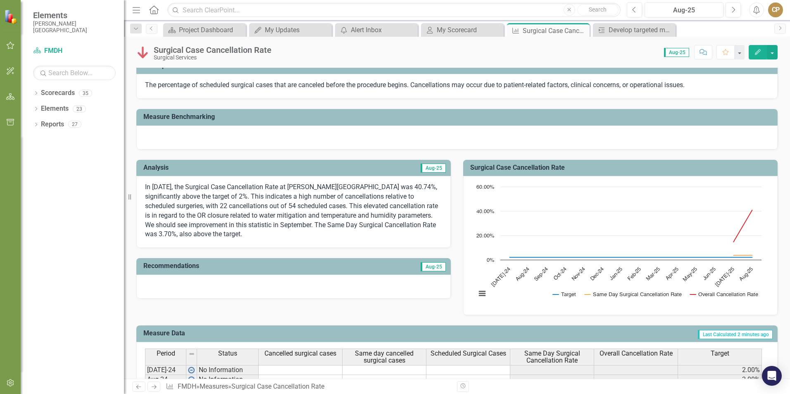
scroll to position [0, 0]
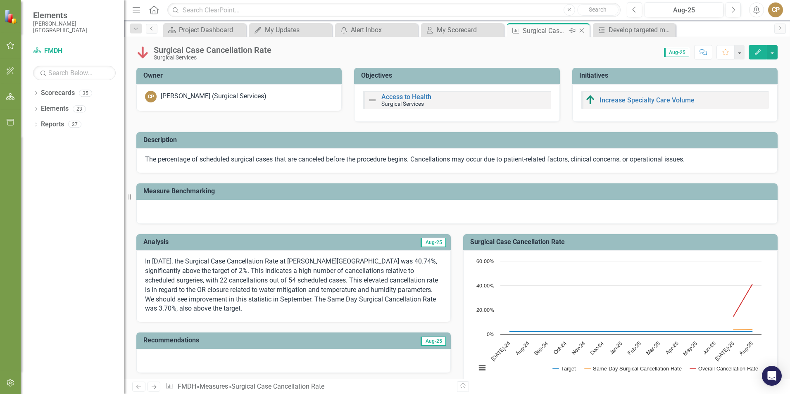
click at [582, 33] on icon "Close" at bounding box center [582, 30] width 8 height 7
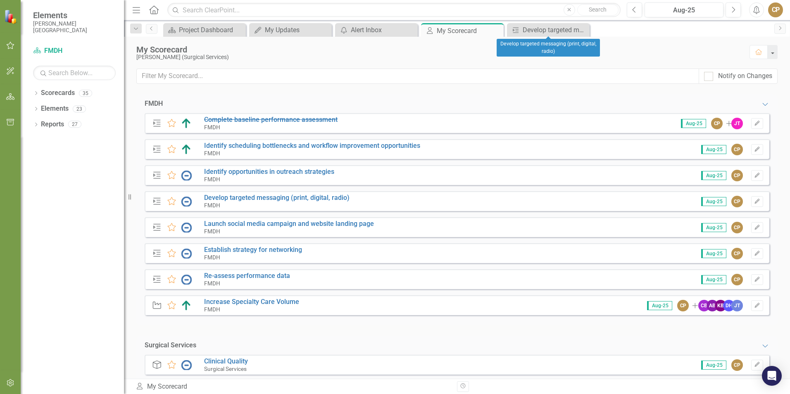
click at [0, 0] on icon "Close" at bounding box center [0, 0] width 0 height 0
click at [497, 30] on icon "Close" at bounding box center [496, 30] width 8 height 7
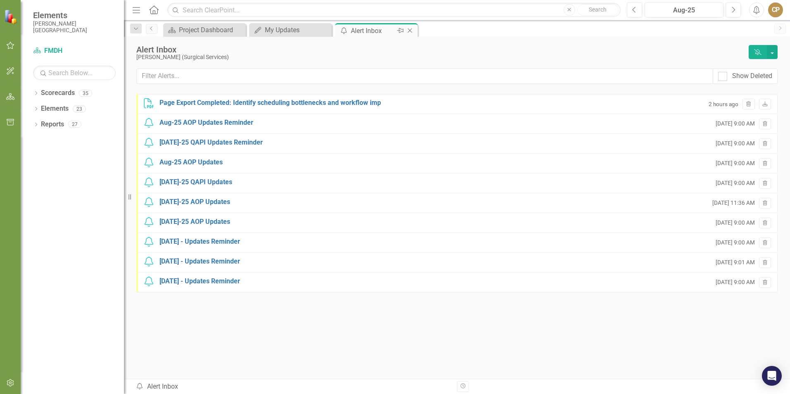
click at [408, 29] on icon "Close" at bounding box center [410, 30] width 8 height 7
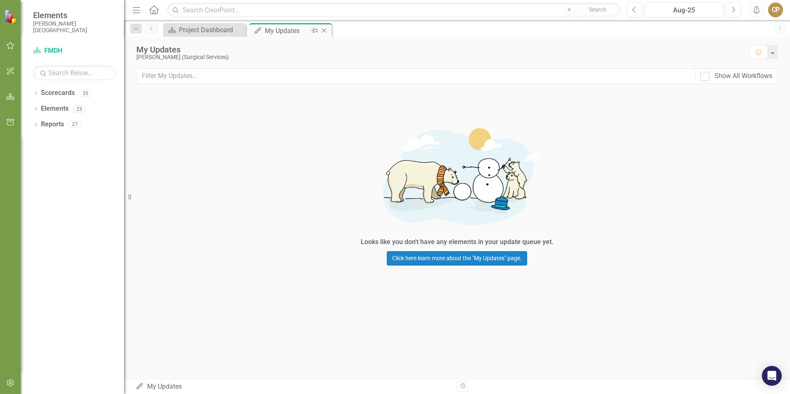
click at [324, 31] on icon "Close" at bounding box center [324, 30] width 8 height 7
